Goal: Task Accomplishment & Management: Use online tool/utility

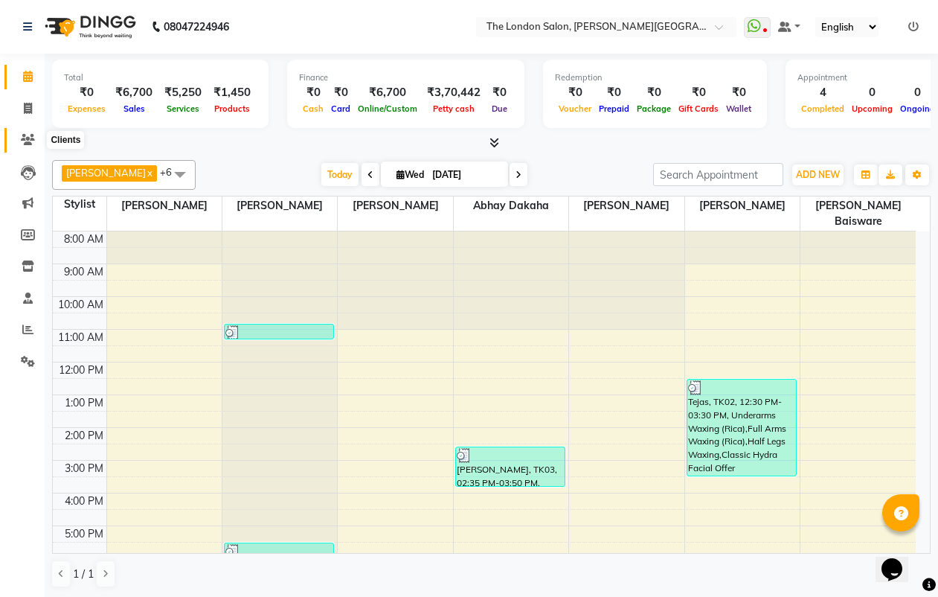
click at [36, 143] on span at bounding box center [28, 140] width 26 height 17
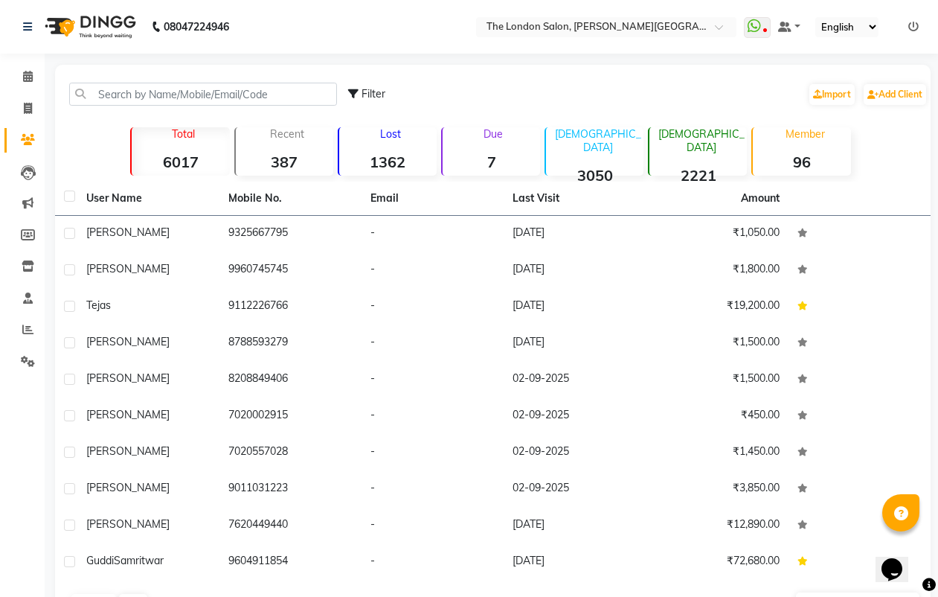
click at [31, 95] on li "Invoice" at bounding box center [22, 109] width 45 height 32
click at [31, 109] on icon at bounding box center [28, 108] width 8 height 11
select select "4682"
select select "service"
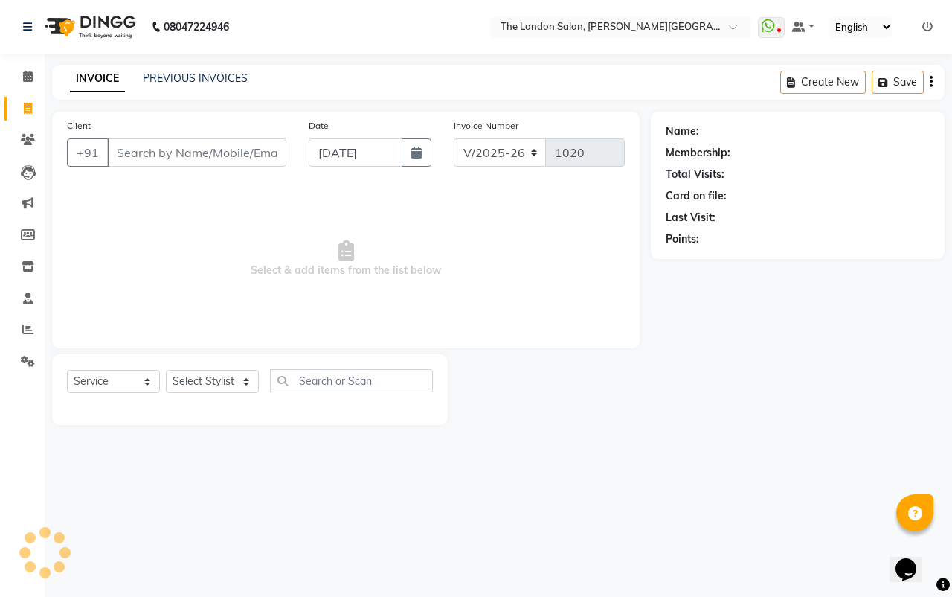
click at [167, 149] on input "Client" at bounding box center [196, 152] width 179 height 28
click at [197, 162] on input "Client" at bounding box center [196, 152] width 179 height 28
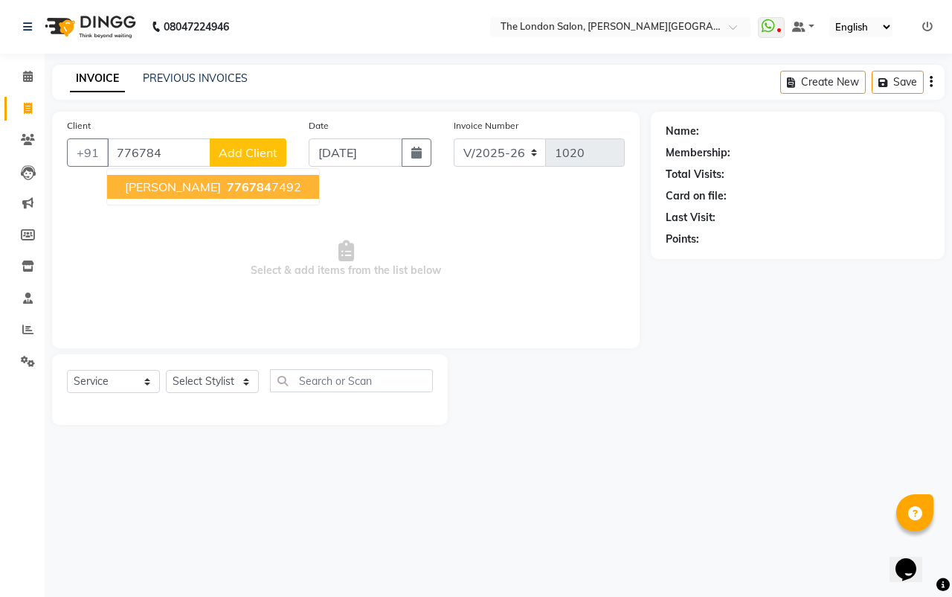
click at [227, 183] on span "776784" at bounding box center [249, 186] width 45 height 15
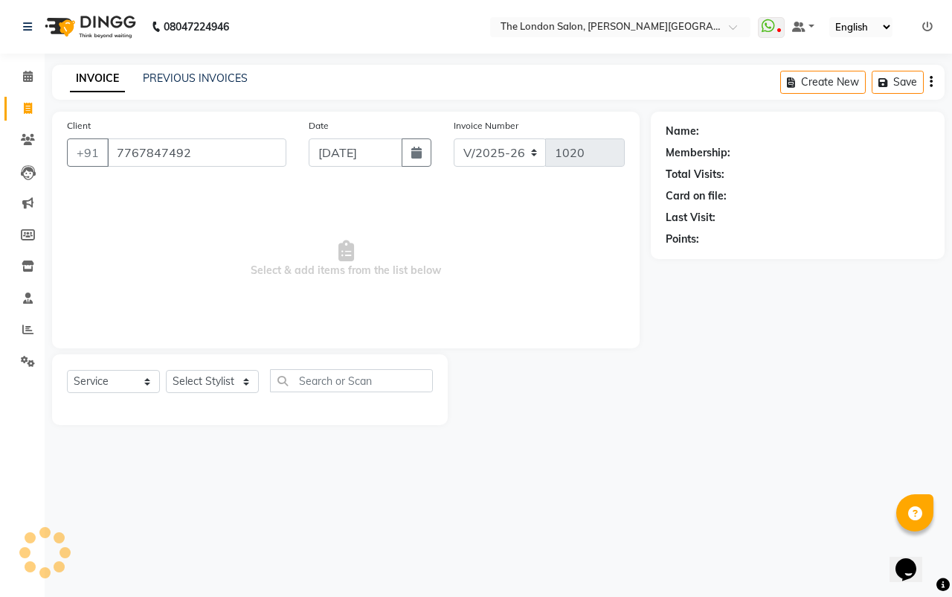
type input "7767847492"
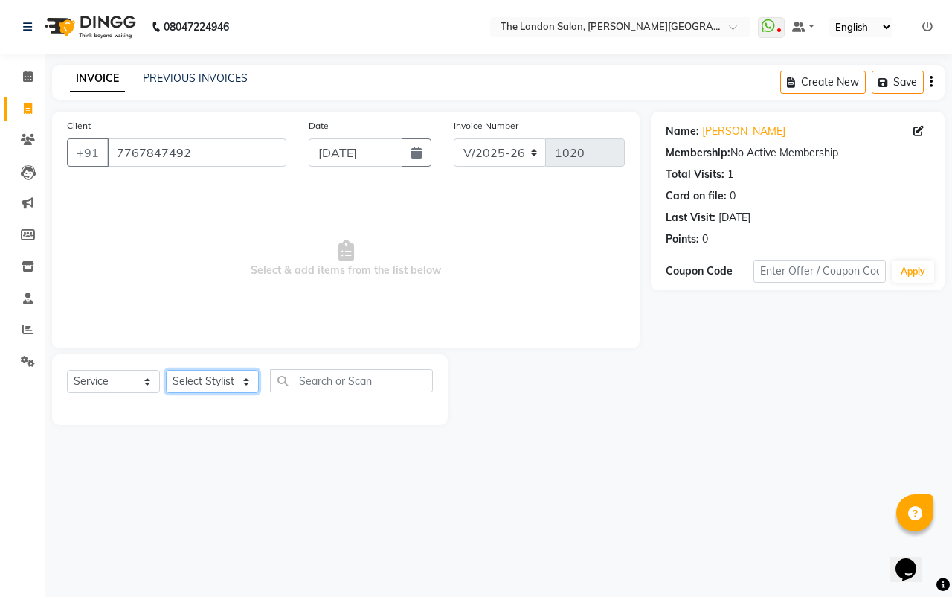
click at [231, 377] on select "Select Stylist Abhay dakaha [PERSON_NAME] Akash [PERSON_NAME] [PERSON_NAME] [PE…" at bounding box center [212, 381] width 93 height 23
select select "66755"
click at [166, 370] on select "Select Stylist Abhay dakaha [PERSON_NAME] Akash [PERSON_NAME] [PERSON_NAME] [PE…" at bounding box center [212, 381] width 93 height 23
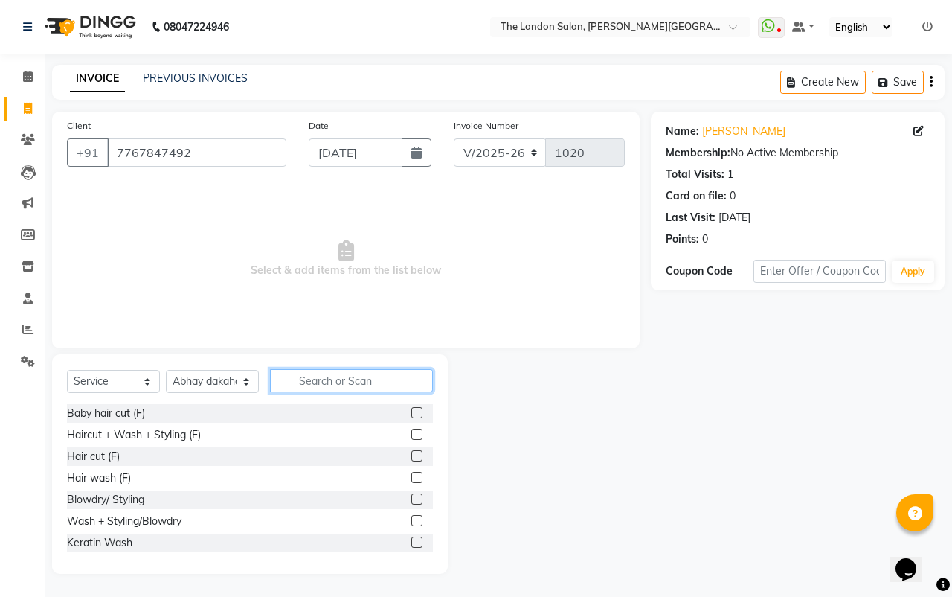
click at [324, 387] on input "text" at bounding box center [351, 380] width 163 height 23
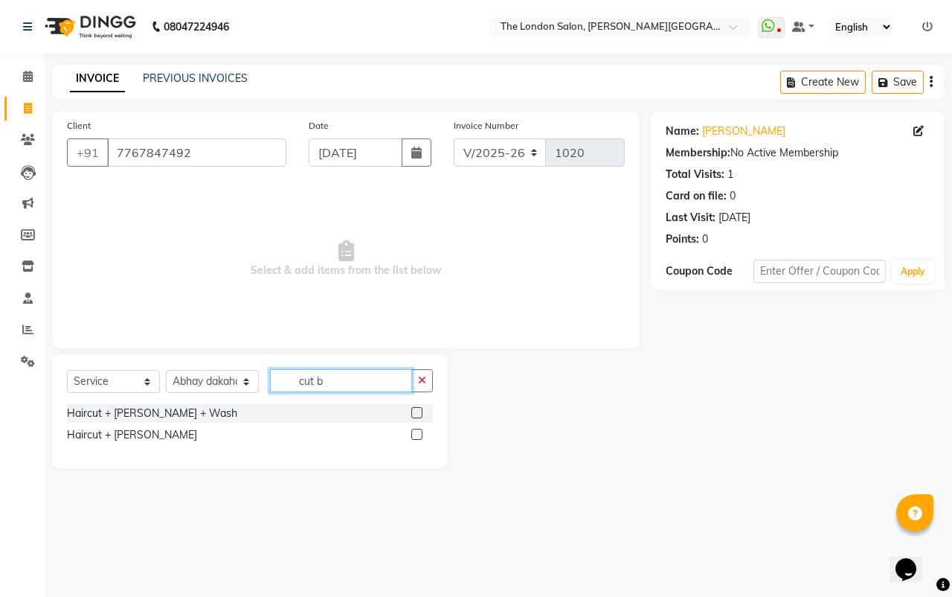
type input "cut b"
click at [423, 414] on div at bounding box center [422, 413] width 22 height 19
click at [414, 410] on label at bounding box center [416, 412] width 11 height 11
click at [414, 410] on input "checkbox" at bounding box center [416, 414] width 10 height 10
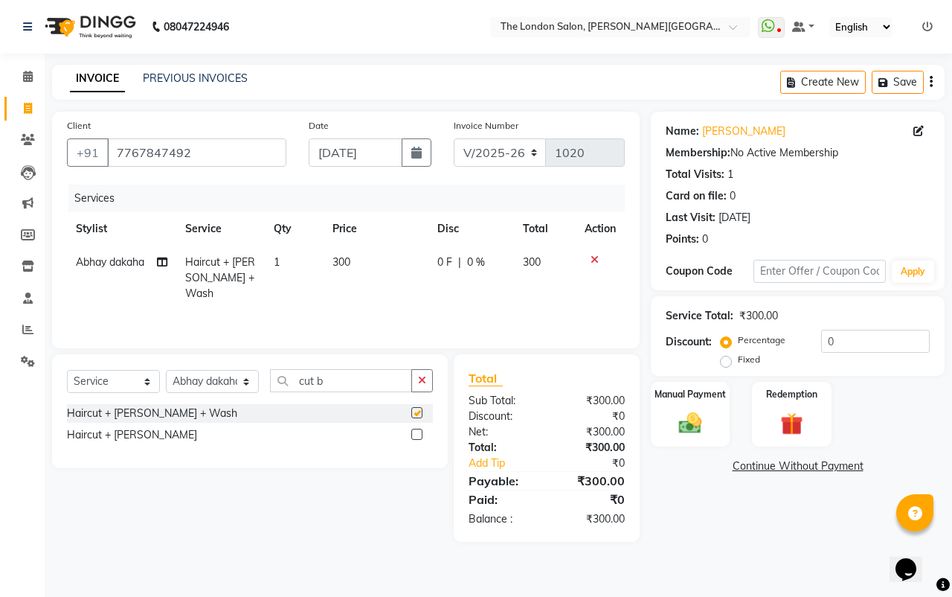
checkbox input "false"
click at [705, 417] on img at bounding box center [690, 423] width 39 height 28
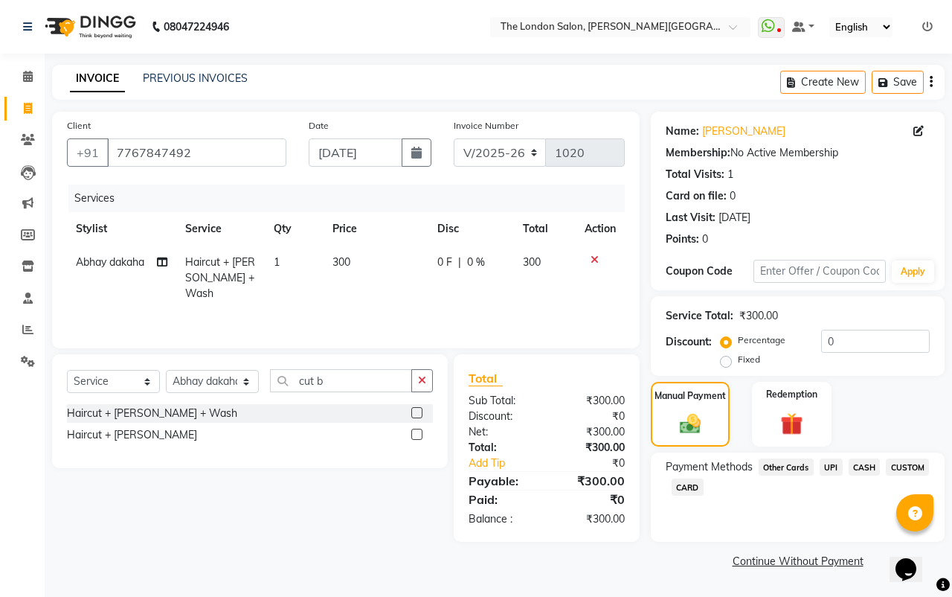
click at [832, 455] on div "Payment Methods Other Cards UPI CASH CUSTOM CARD" at bounding box center [798, 496] width 294 height 89
click at [832, 462] on span "UPI" at bounding box center [831, 466] width 23 height 17
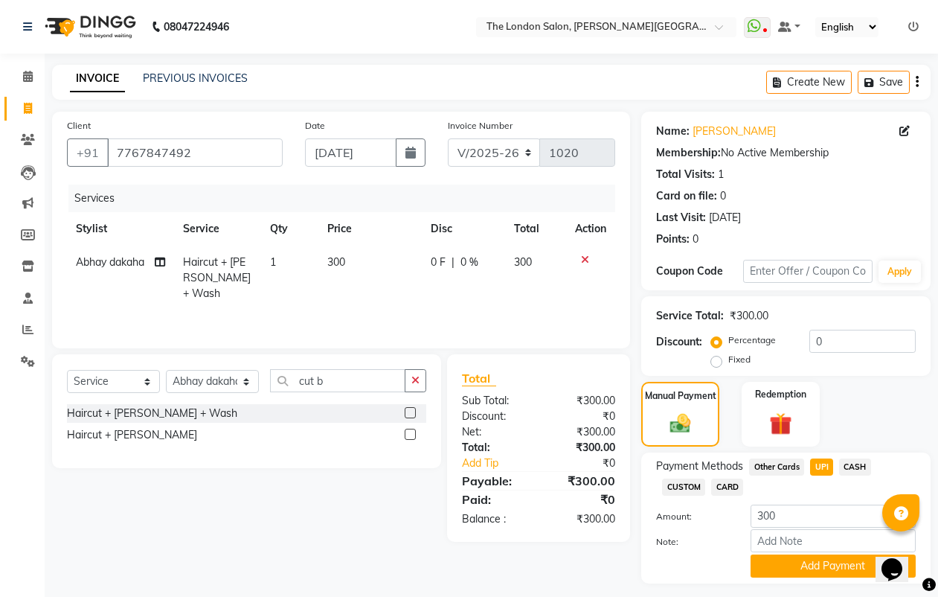
scroll to position [39, 0]
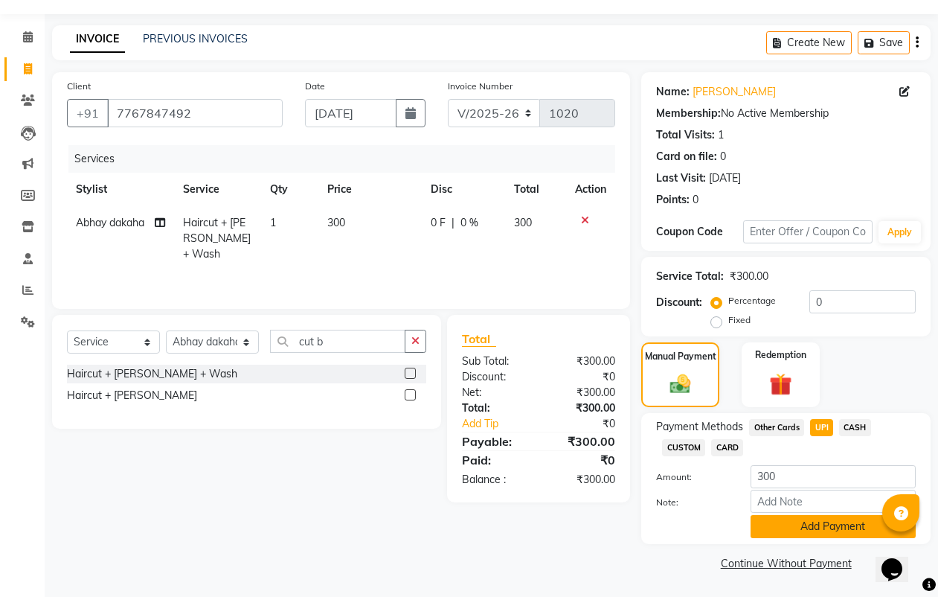
click at [816, 529] on button "Add Payment" at bounding box center [833, 526] width 165 height 23
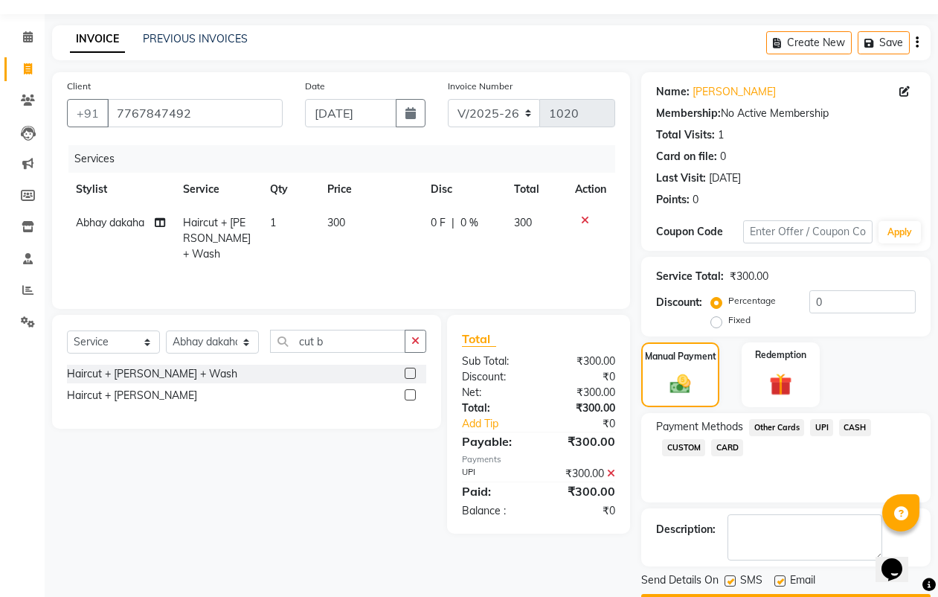
scroll to position [82, 0]
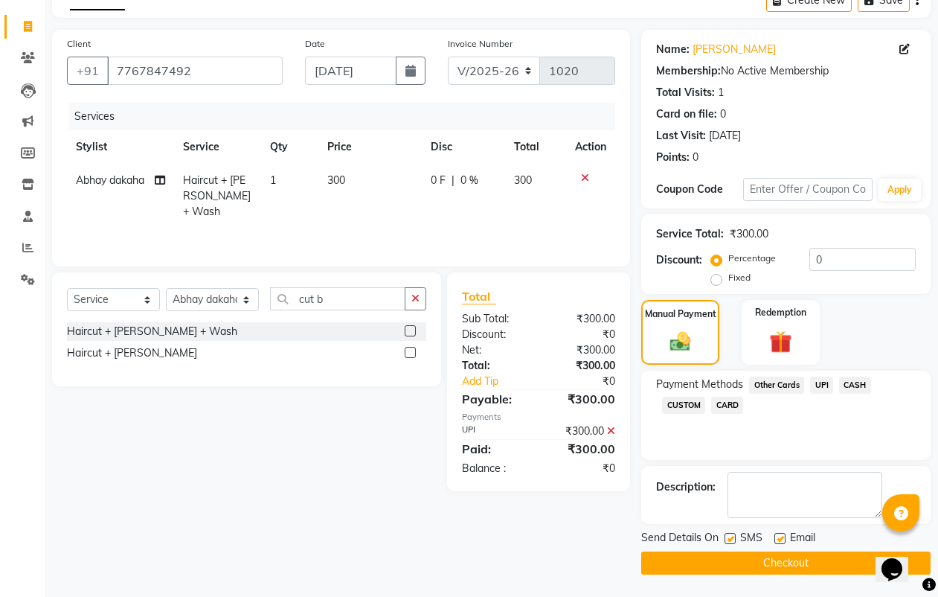
click at [800, 563] on button "Checkout" at bounding box center [785, 562] width 289 height 23
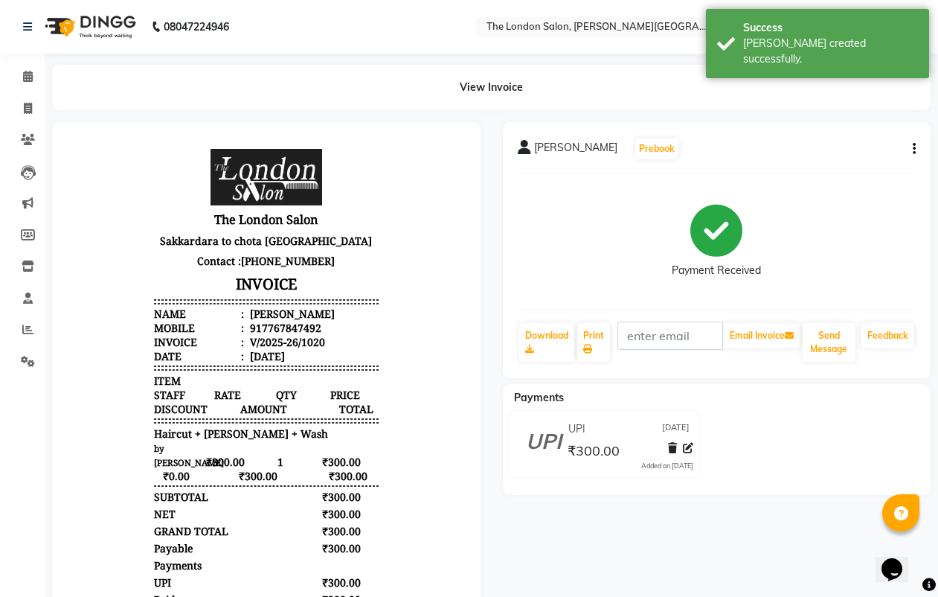
click at [327, 596] on div "The London Salon [GEOGRAPHIC_DATA] to chota taj bag main road Contact :[PHONE_N…" at bounding box center [266, 466] width 237 height 647
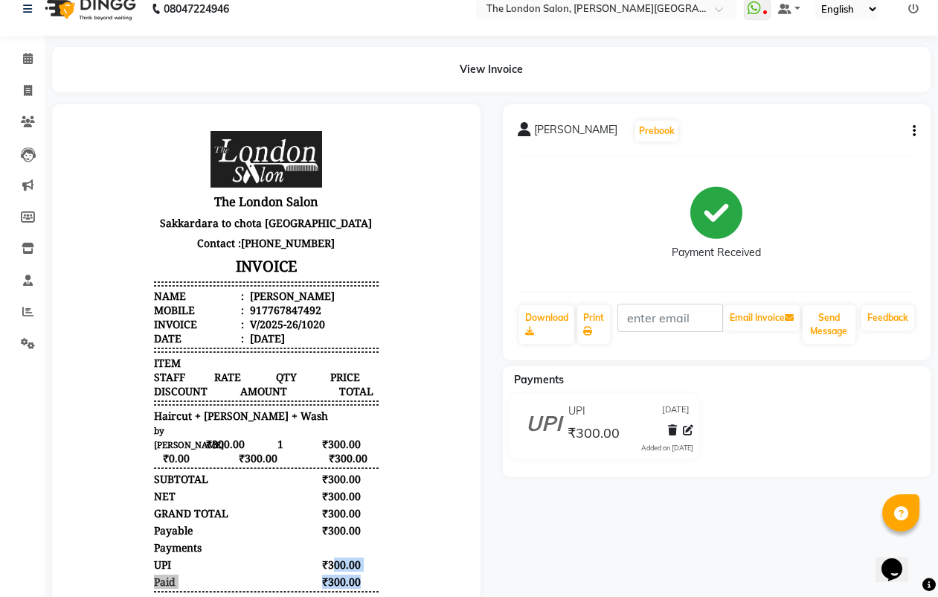
drag, startPoint x: 651, startPoint y: 437, endPoint x: 644, endPoint y: 445, distance: 11.1
click at [652, 437] on div "₹300.00" at bounding box center [629, 433] width 129 height 20
